Goal: Check status: Check status

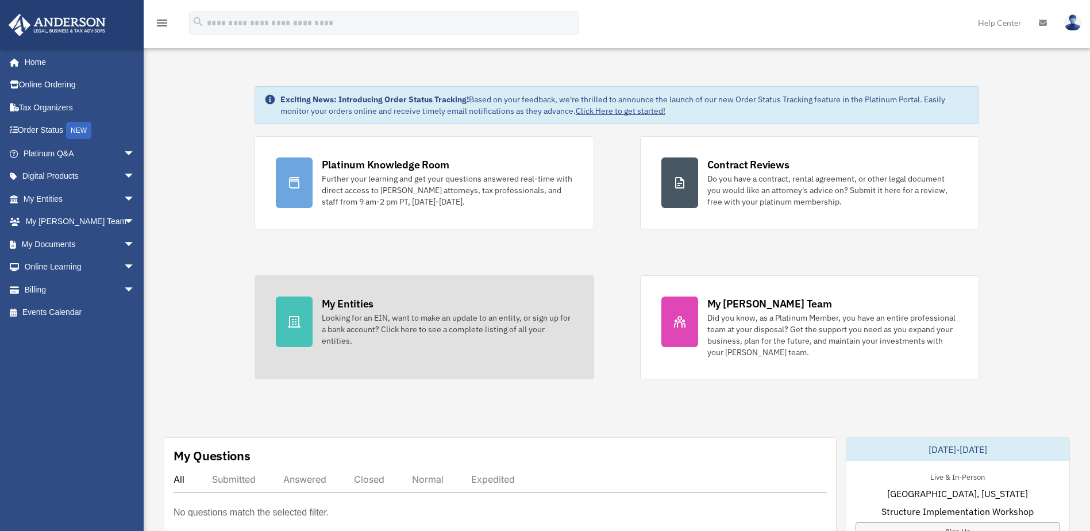
click at [345, 316] on div "Looking for an EIN, want to make an update to an entity, or sign up for a bank …" at bounding box center [447, 329] width 251 height 34
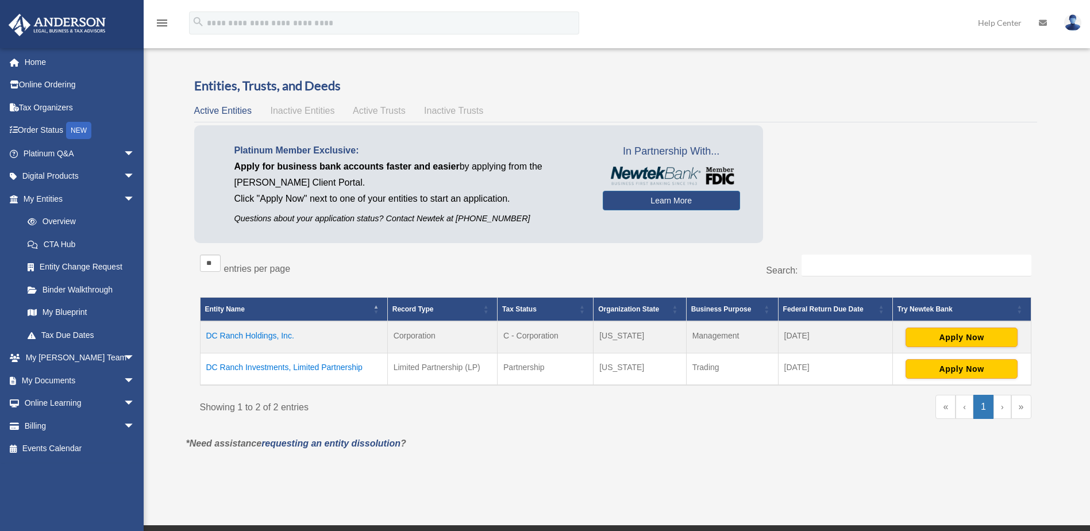
click at [290, 365] on td "DC Ranch Investments, Limited Partnership" at bounding box center [293, 369] width 187 height 32
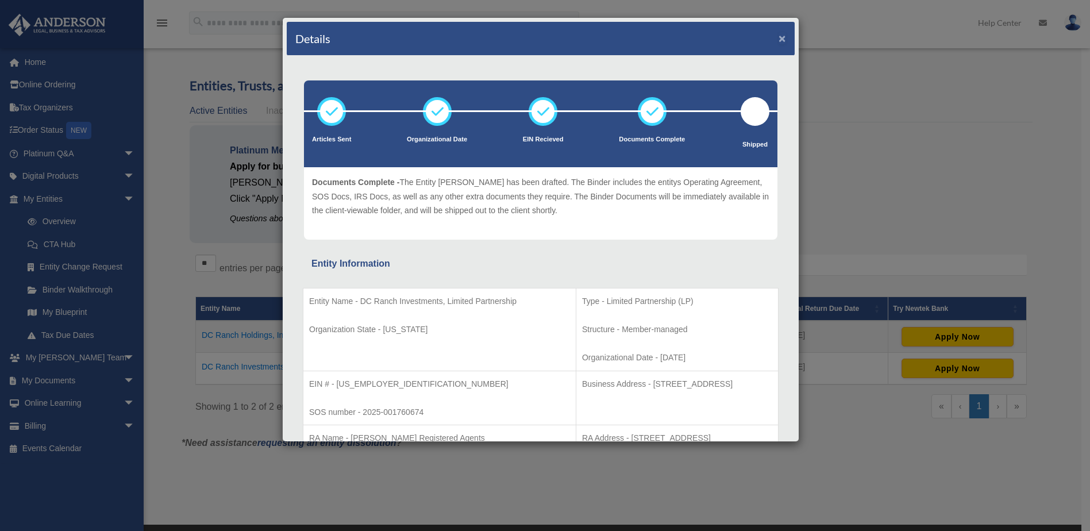
click at [779, 38] on button "×" at bounding box center [782, 38] width 7 height 12
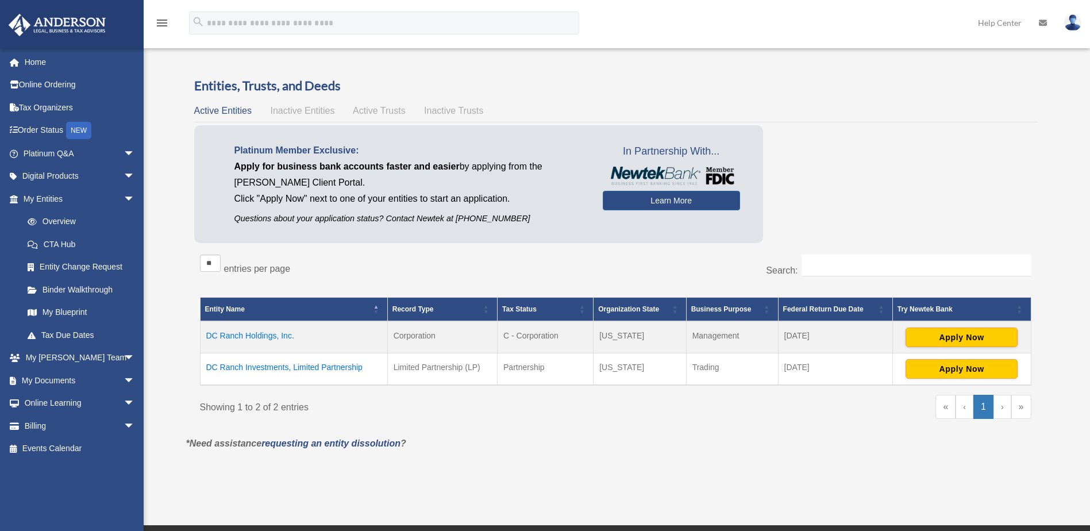
click at [265, 336] on td "DC Ranch Holdings, Inc." at bounding box center [293, 337] width 187 height 32
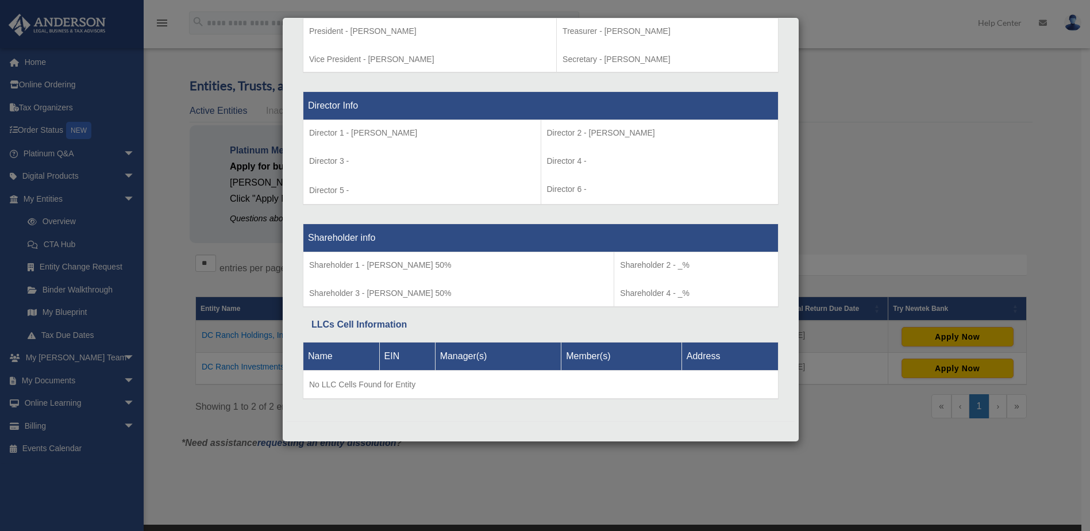
scroll to position [780, 0]
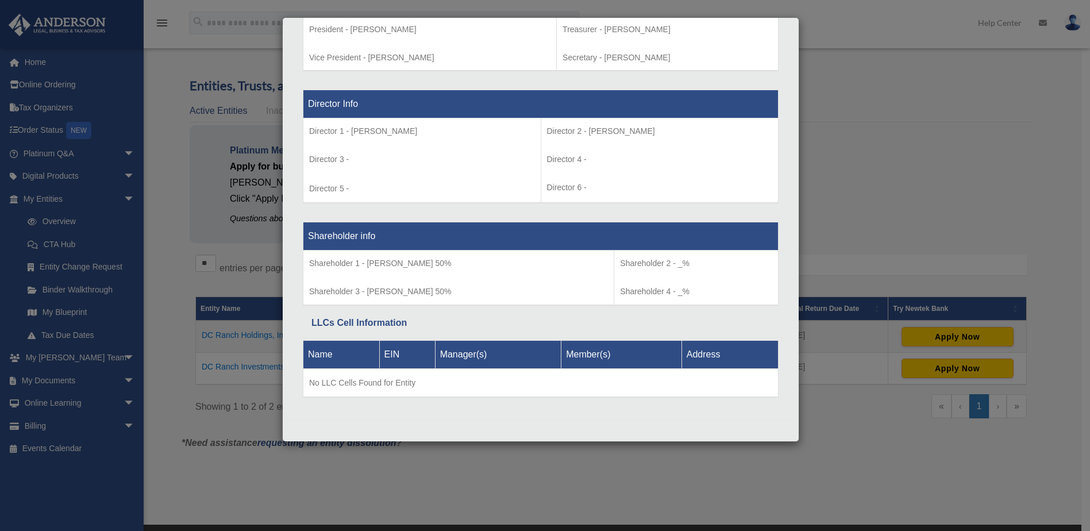
click at [848, 41] on div "Details × Articles Sent Organizational Date" at bounding box center [545, 265] width 1090 height 531
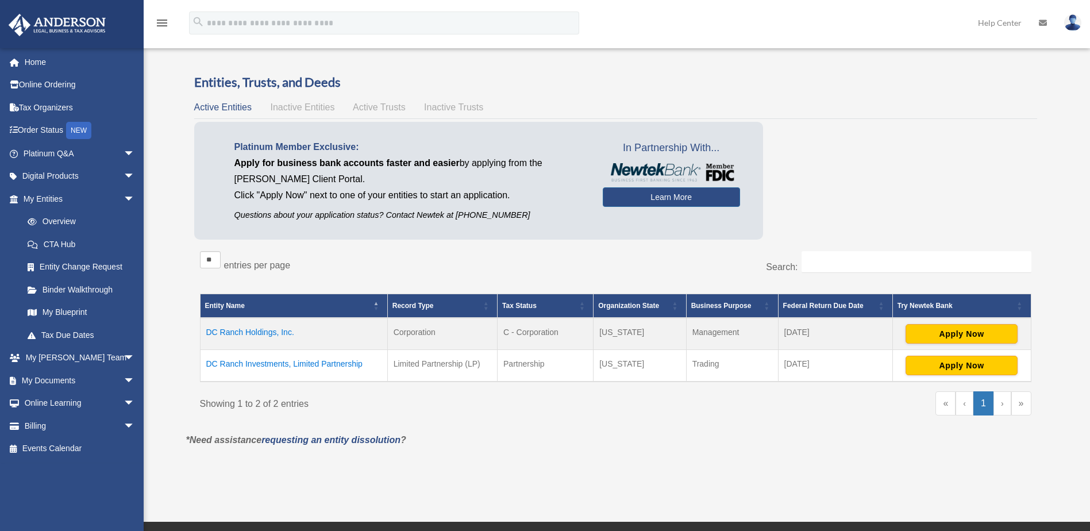
scroll to position [0, 0]
